Goal: Navigation & Orientation: Go to known website

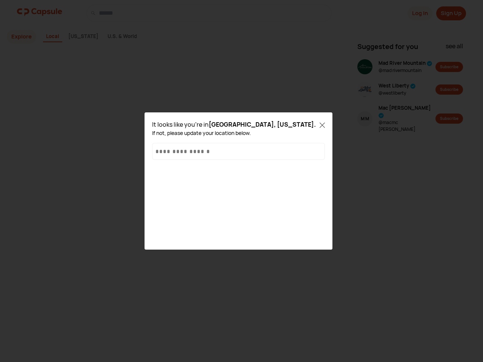
click at [241, 181] on div "It looks like you're in [GEOGRAPHIC_DATA], [US_STATE] . If not, please update y…" at bounding box center [238, 181] width 173 height 122
click at [322, 124] on icon at bounding box center [321, 125] width 5 height 5
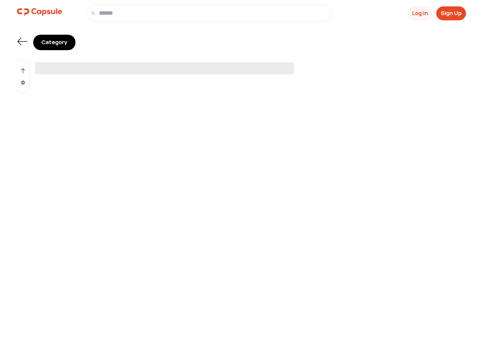
click at [241, 66] on span "‌" at bounding box center [164, 68] width 259 height 12
click at [419, 13] on button "Log In" at bounding box center [419, 13] width 25 height 14
click at [451, 13] on button "Sign Up" at bounding box center [451, 13] width 30 height 14
click at [22, 41] on icon at bounding box center [23, 42] width 10 height 8
click at [23, 76] on div "0" at bounding box center [23, 76] width 14 height 34
